Goal: Information Seeking & Learning: Learn about a topic

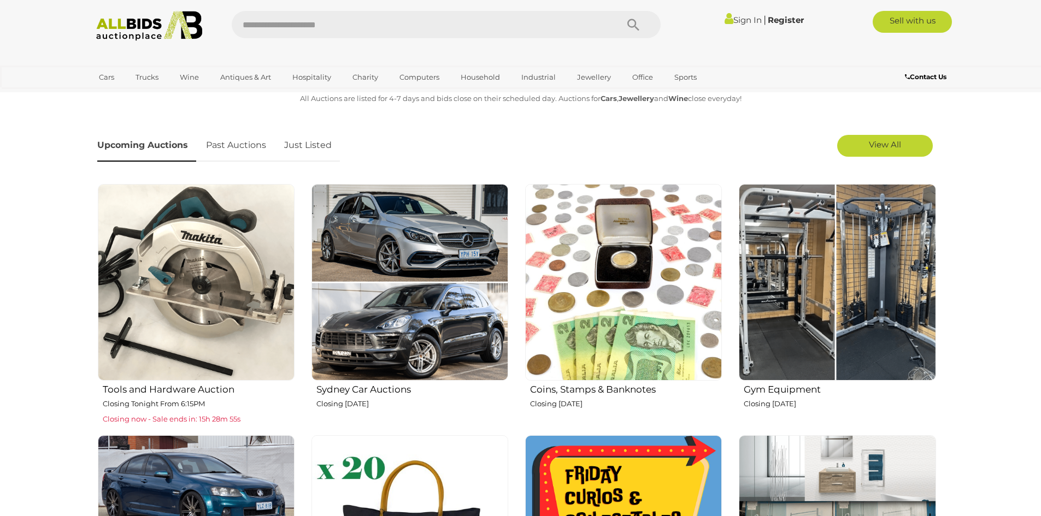
scroll to position [383, 0]
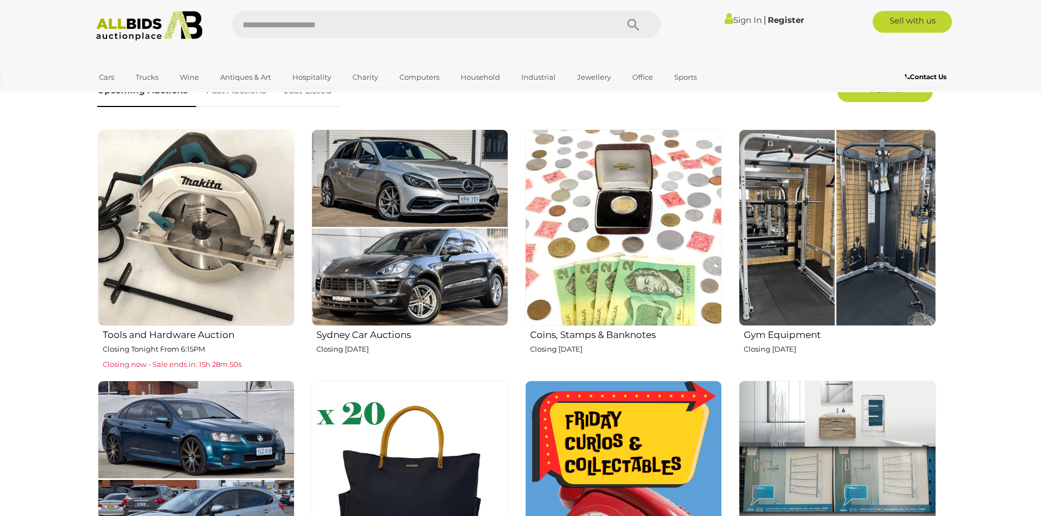
click at [790, 336] on h2 "Gym Equipment" at bounding box center [840, 333] width 192 height 13
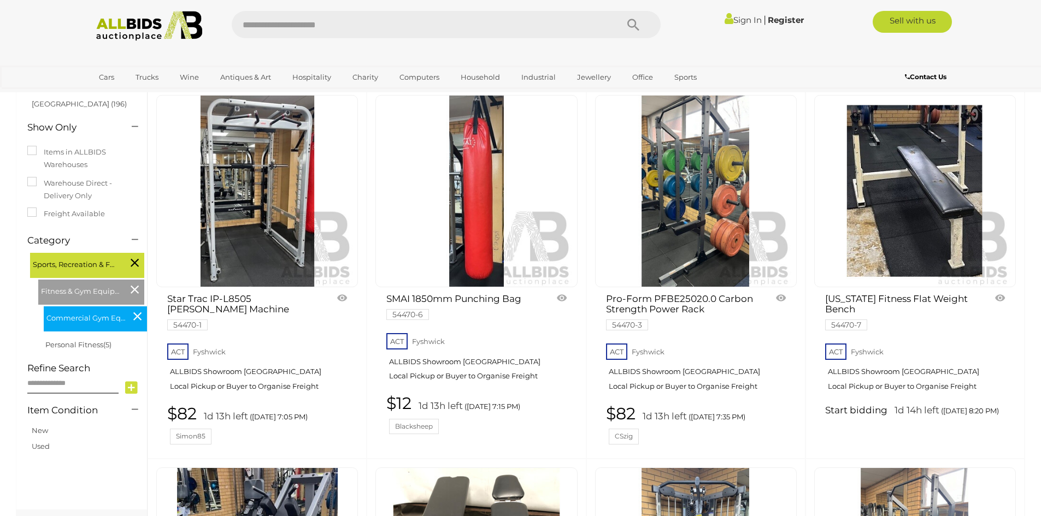
scroll to position [164, 0]
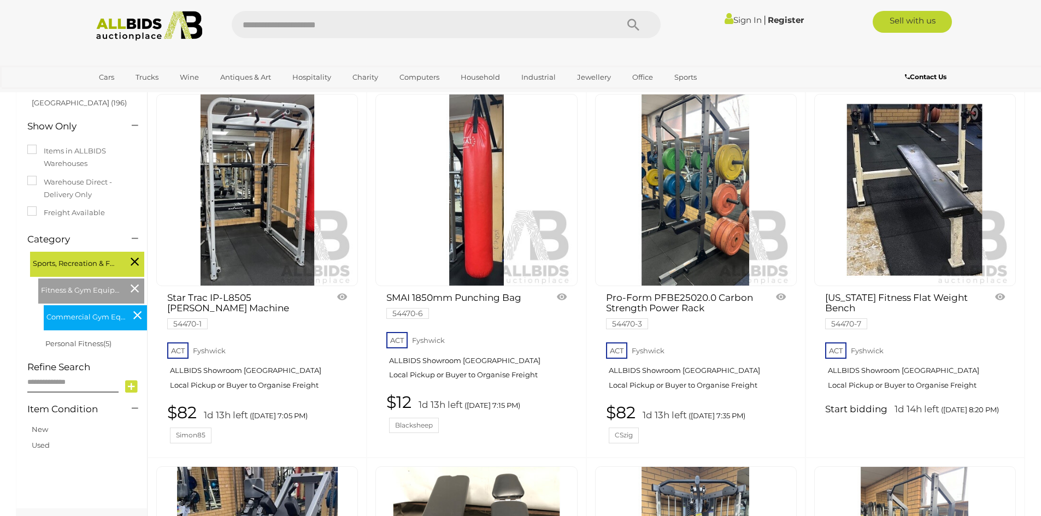
click at [249, 296] on link "Star Trac IP-L8505 Max Rack Smith Machine 54470-1" at bounding box center [243, 310] width 152 height 35
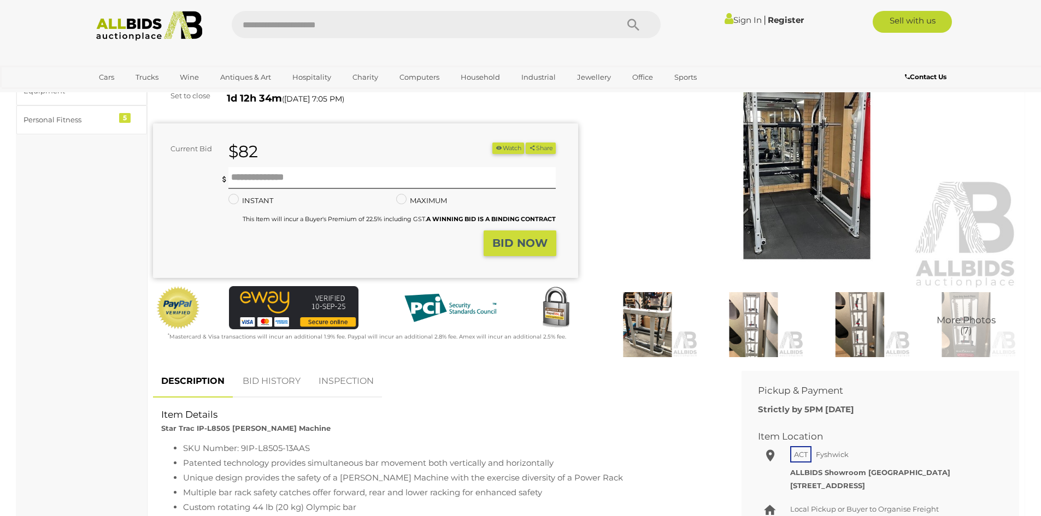
scroll to position [219, 0]
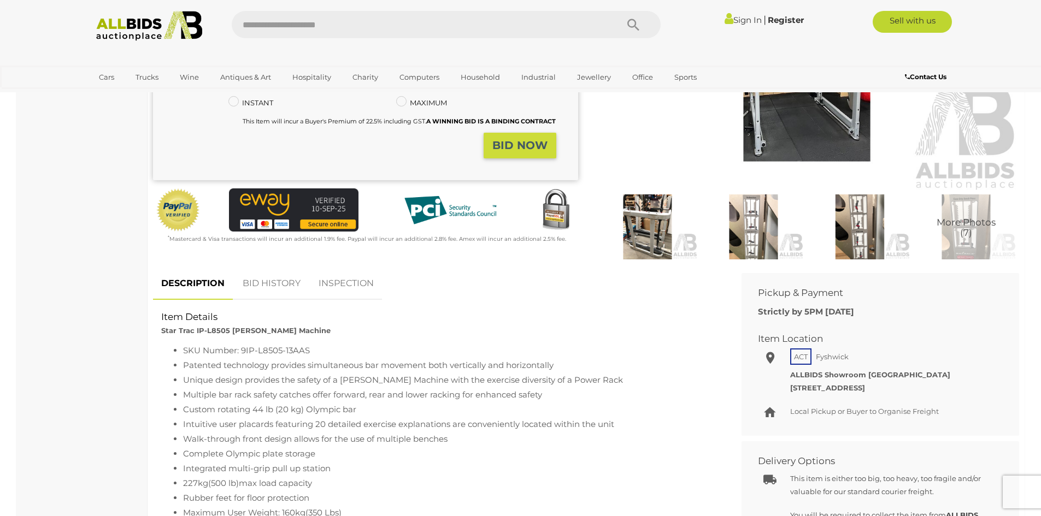
click at [354, 280] on link "INSPECTION" at bounding box center [346, 284] width 72 height 32
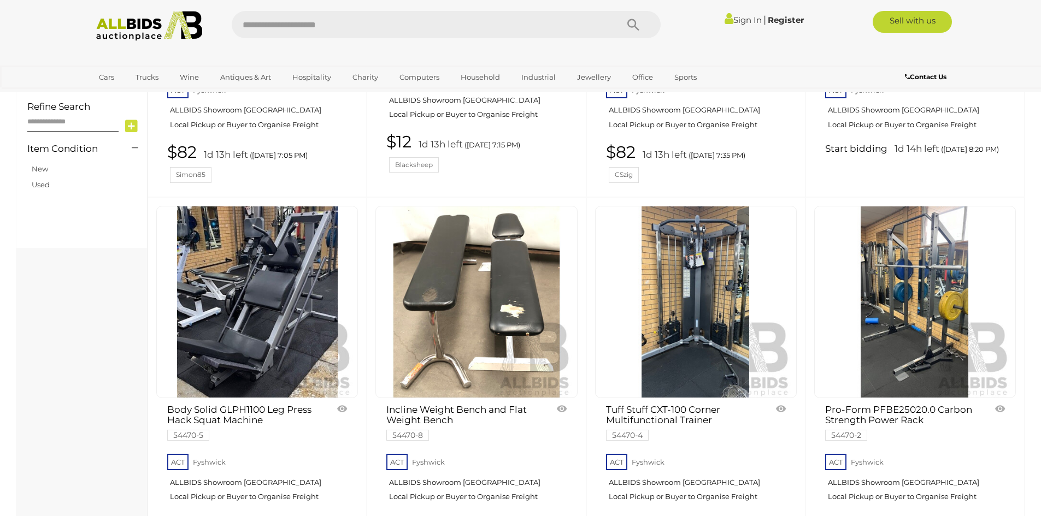
scroll to position [247, 0]
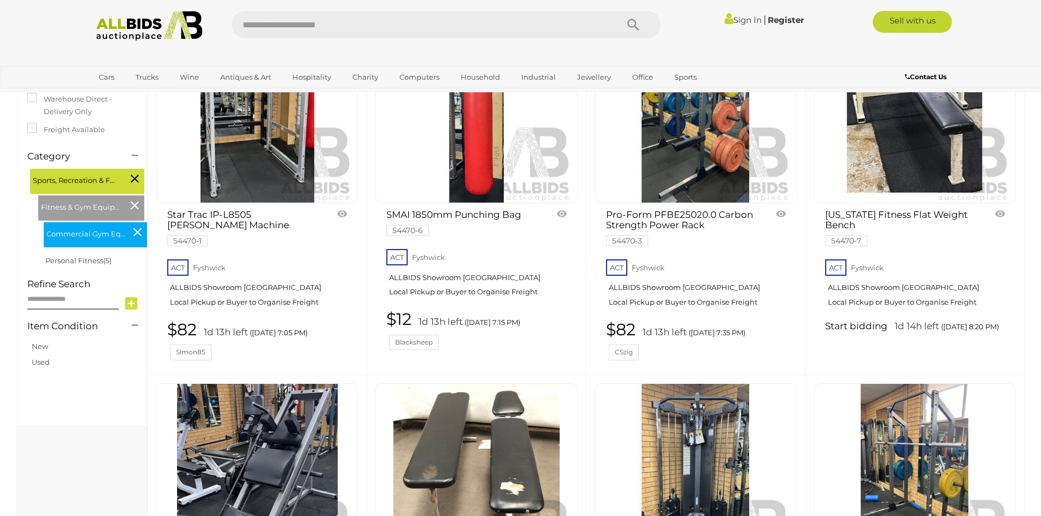
click at [128, 24] on img at bounding box center [149, 26] width 119 height 30
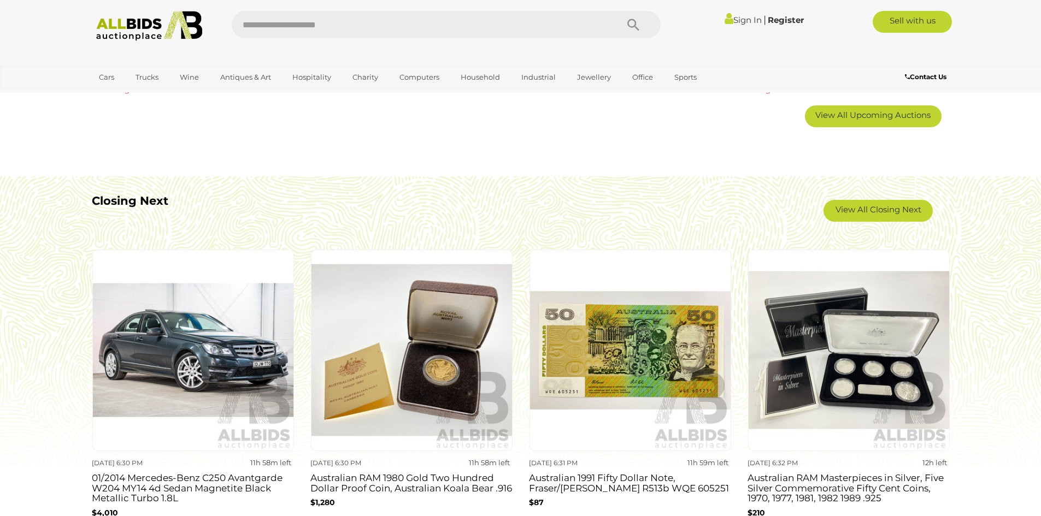
scroll to position [929, 0]
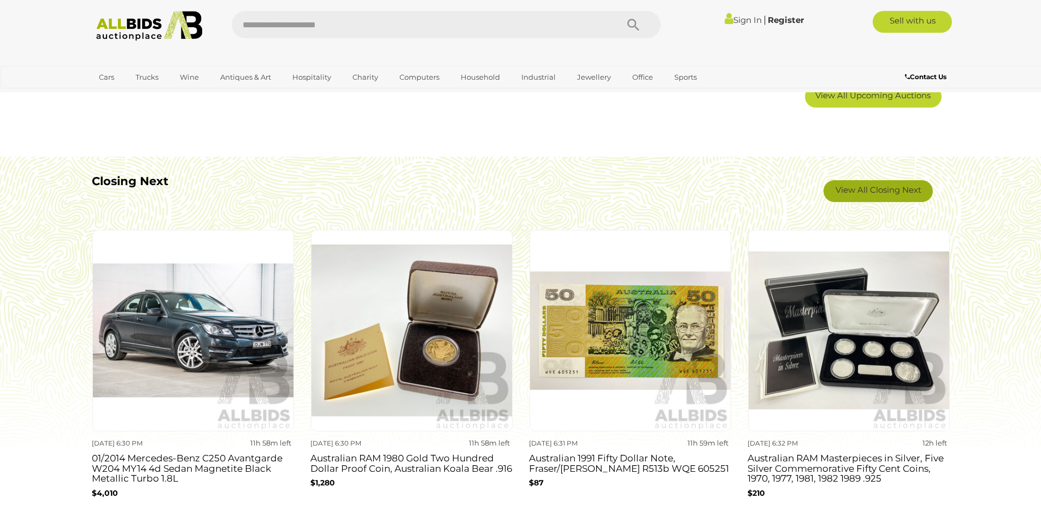
click at [856, 192] on link "View All Closing Next" at bounding box center [878, 191] width 109 height 22
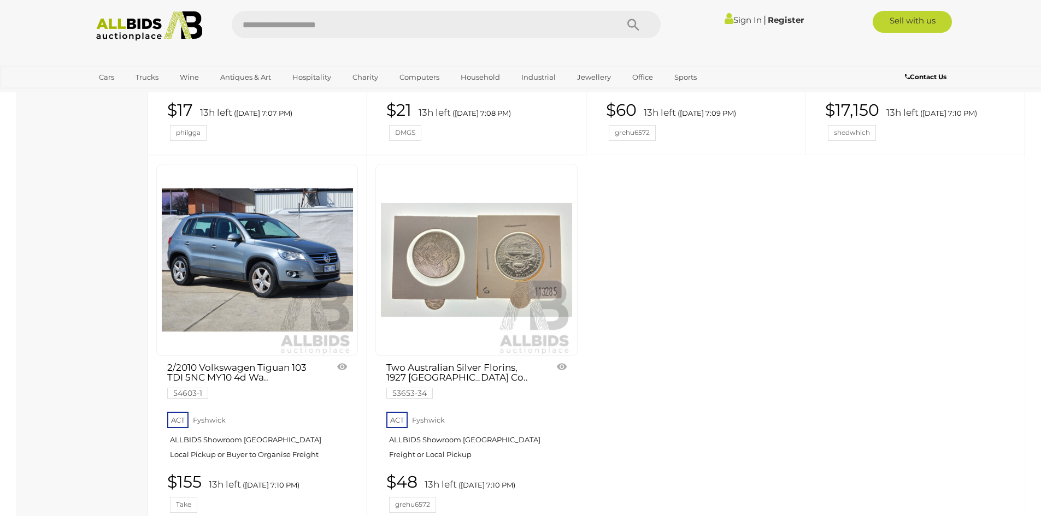
scroll to position [4591, 0]
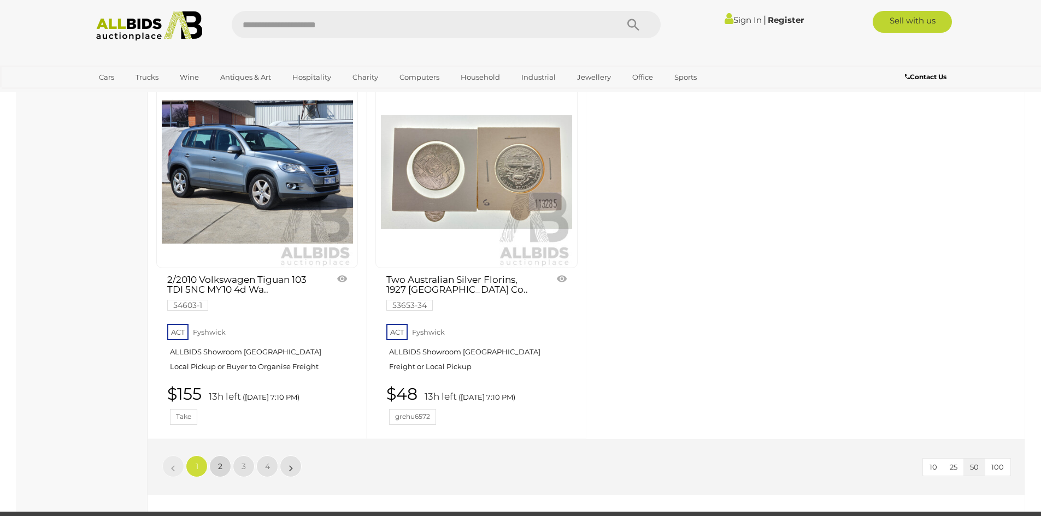
click at [222, 456] on link "2" at bounding box center [220, 467] width 22 height 22
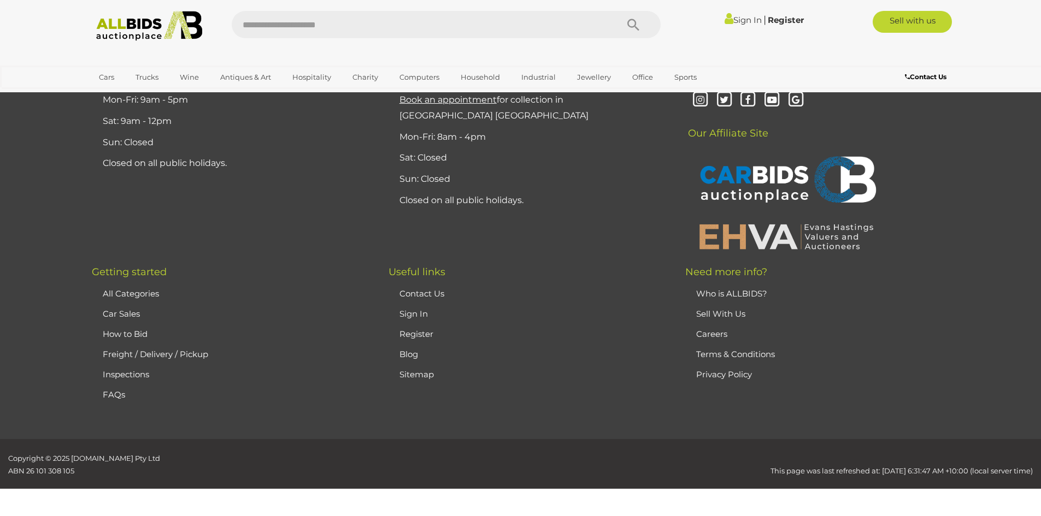
scroll to position [38, 0]
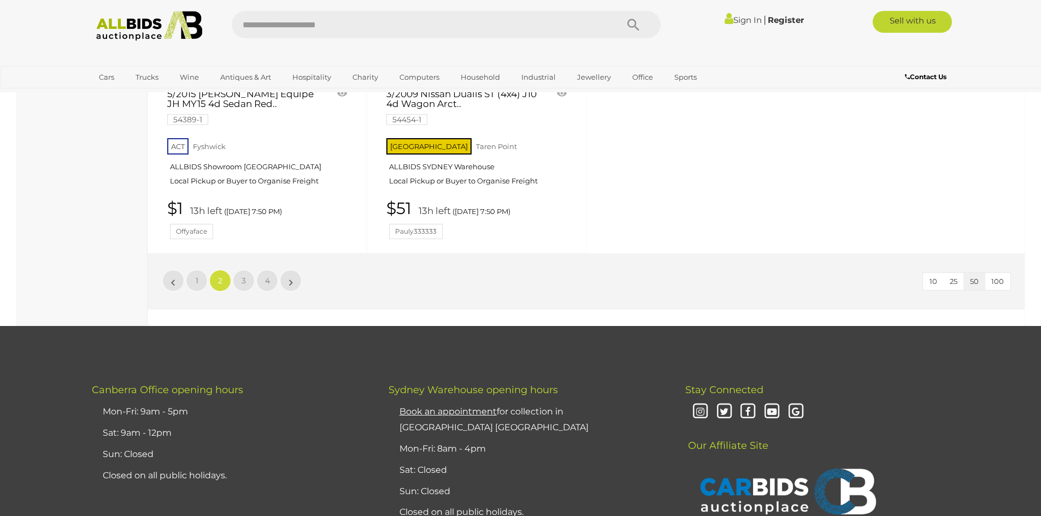
scroll to position [4738, 0]
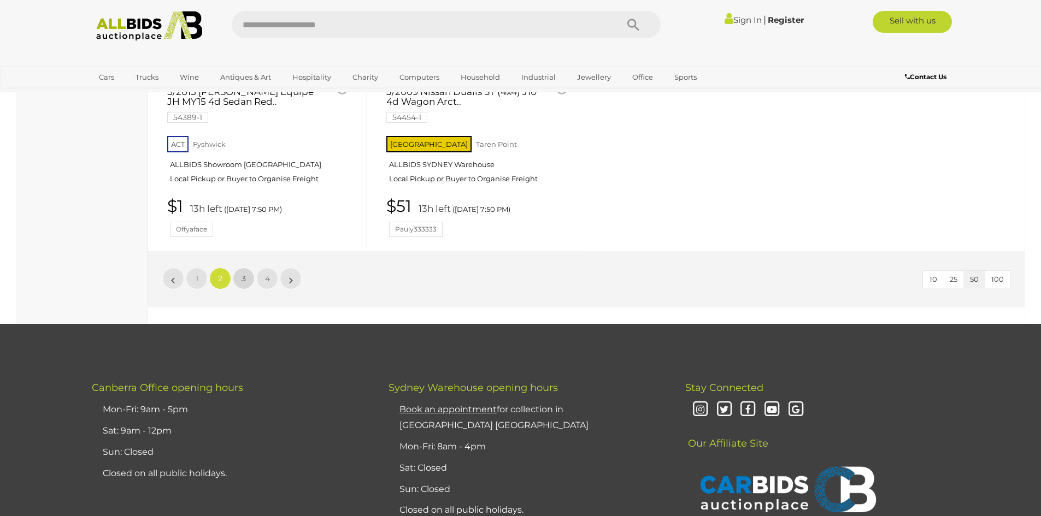
click at [244, 280] on span "3" at bounding box center [244, 279] width 4 height 10
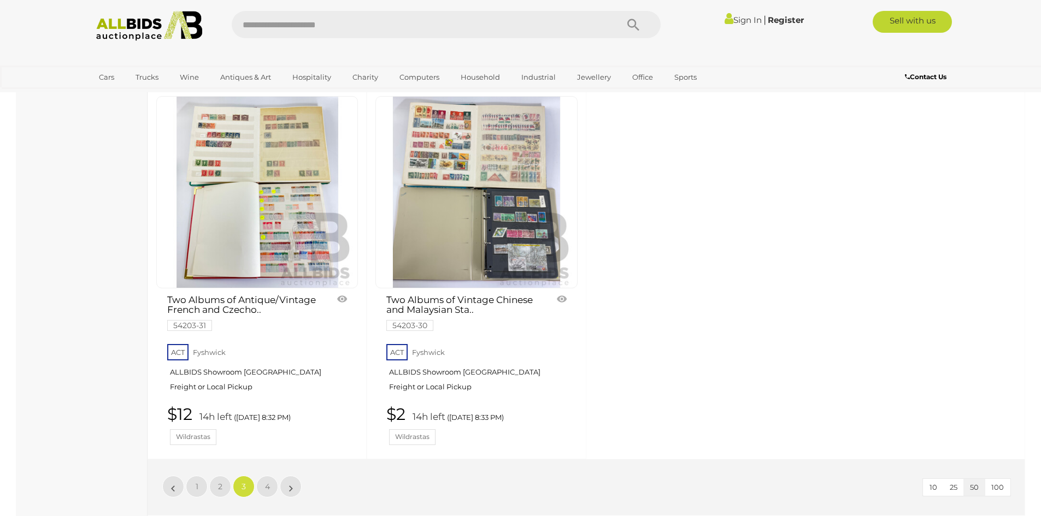
scroll to position [4574, 0]
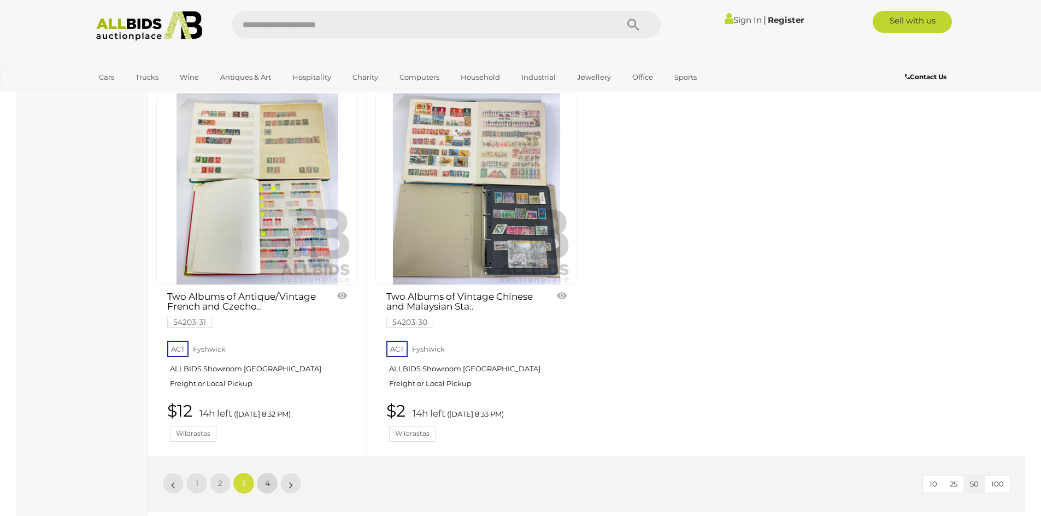
click at [265, 479] on span "4" at bounding box center [267, 484] width 5 height 10
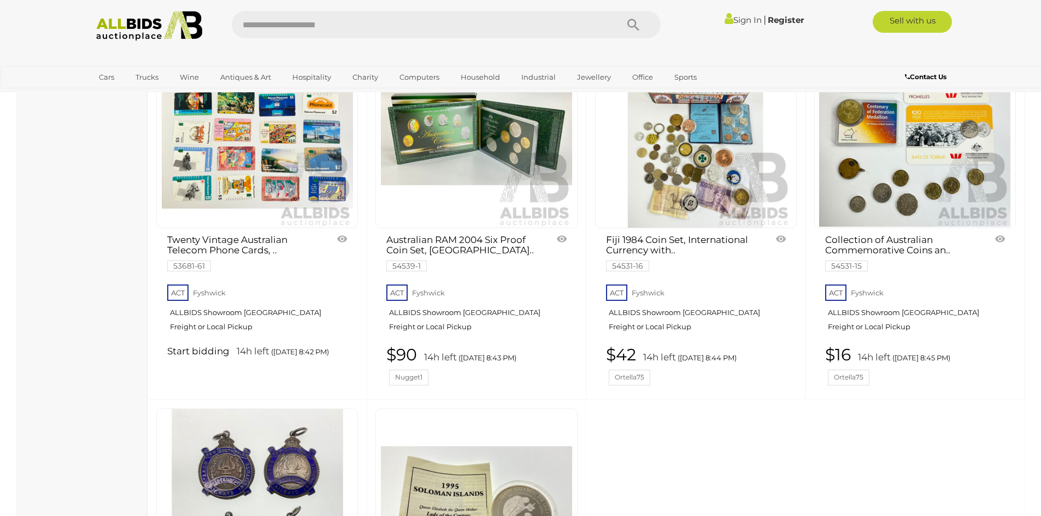
scroll to position [857, 0]
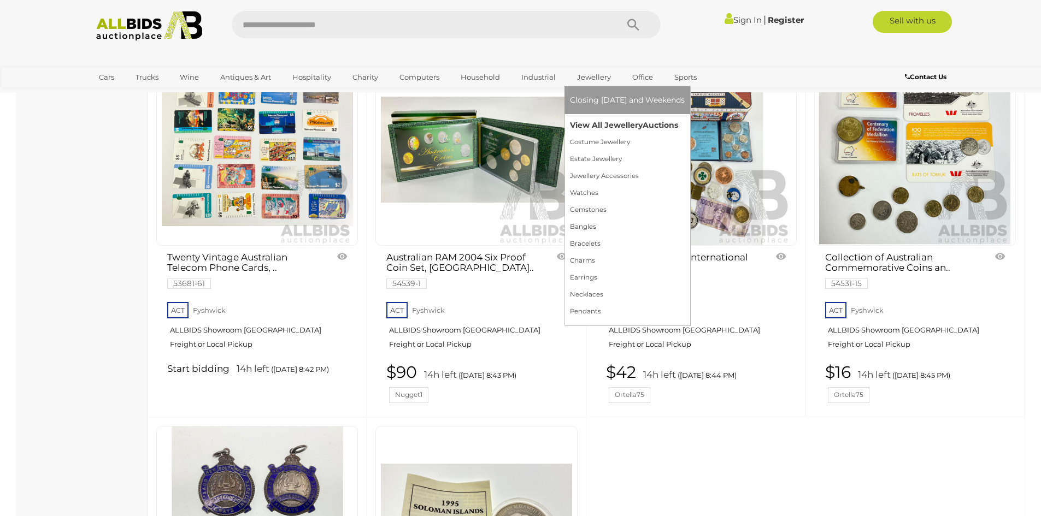
click at [606, 124] on link "View All Jewellery Auctions" at bounding box center [627, 125] width 115 height 17
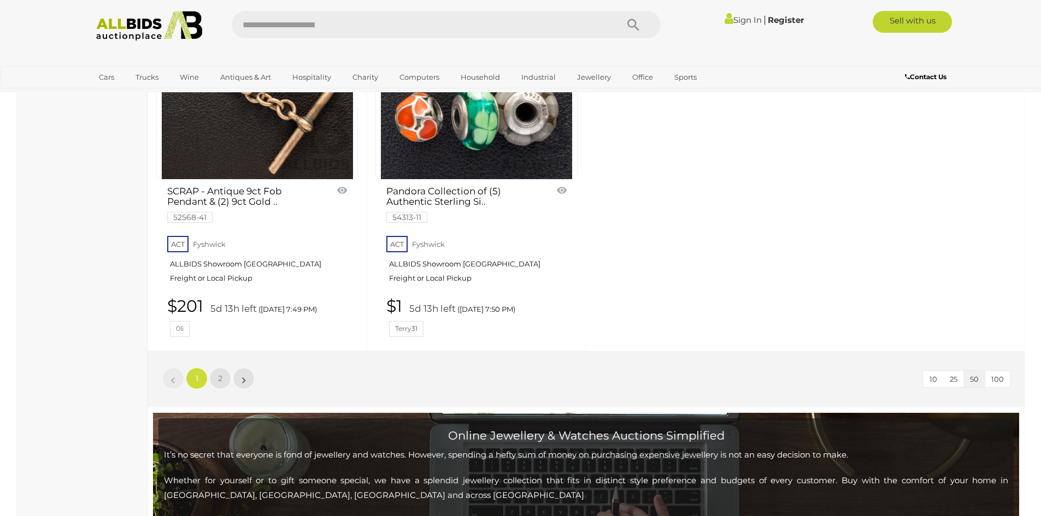
scroll to position [4809, 0]
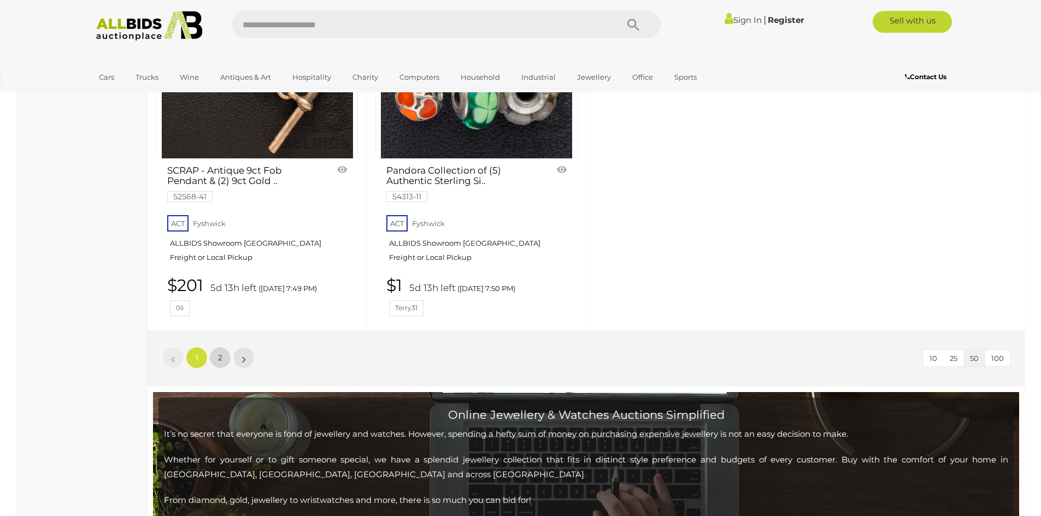
click at [220, 357] on span "2" at bounding box center [220, 358] width 4 height 10
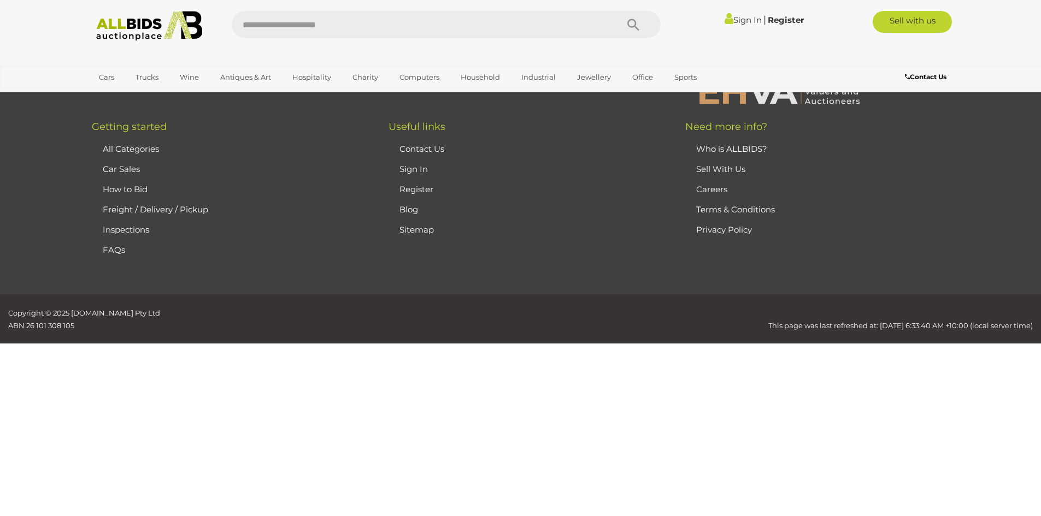
scroll to position [189, 0]
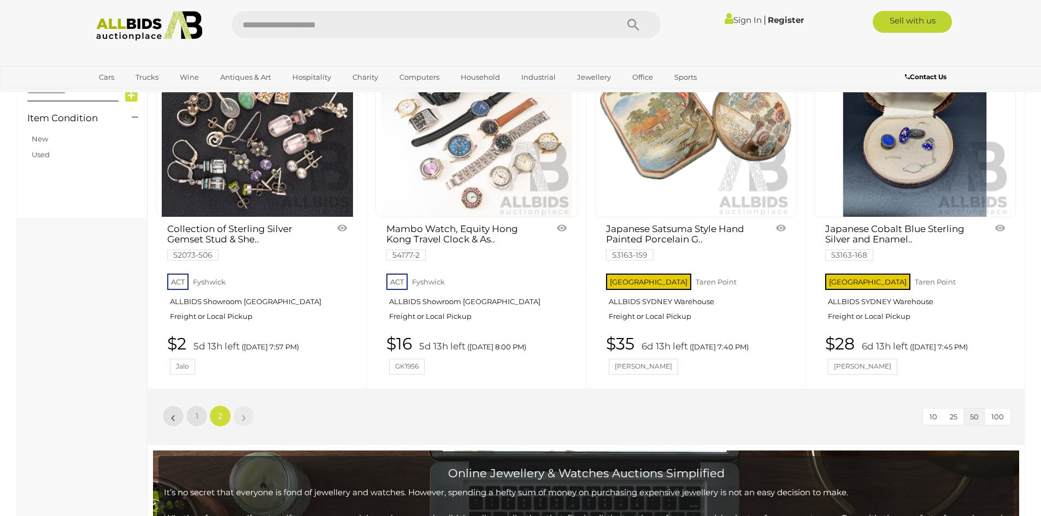
scroll to position [462, 0]
